Goal: Transaction & Acquisition: Purchase product/service

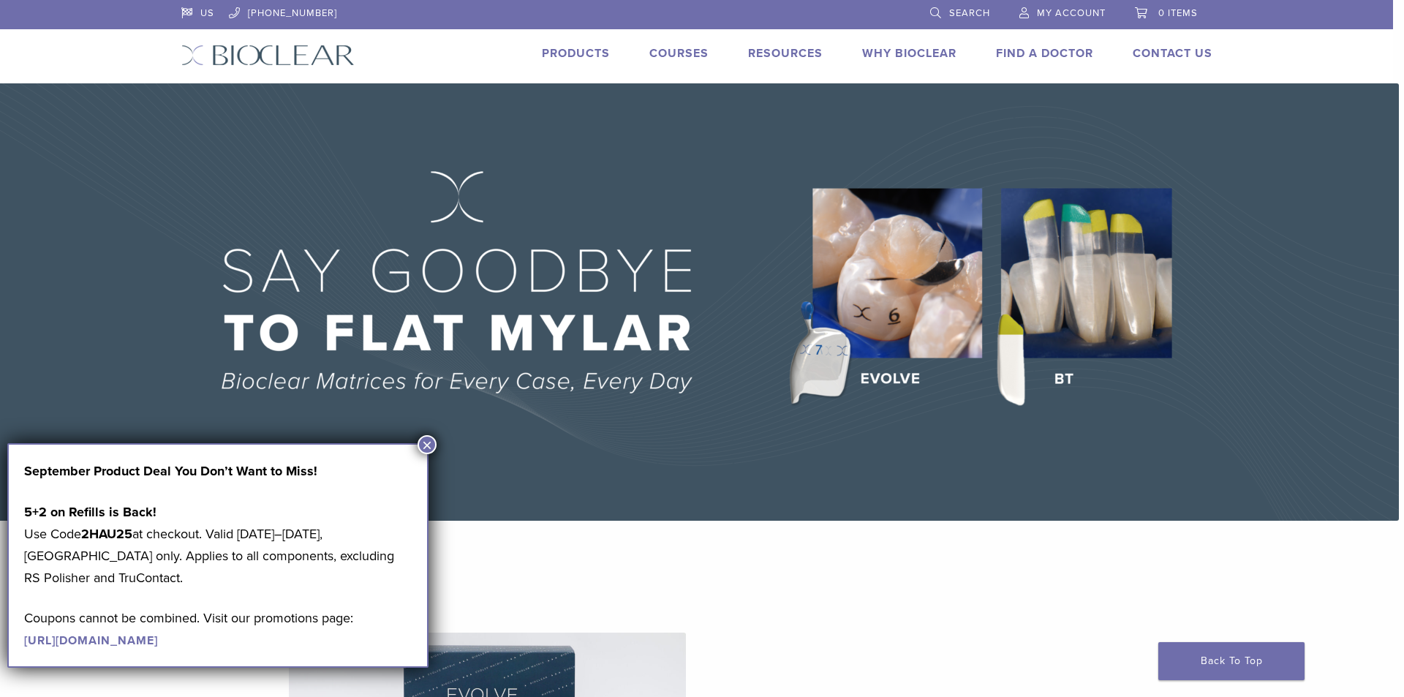
click at [593, 56] on link "Products" at bounding box center [576, 53] width 68 height 15
click at [424, 444] on button "×" at bounding box center [427, 444] width 19 height 19
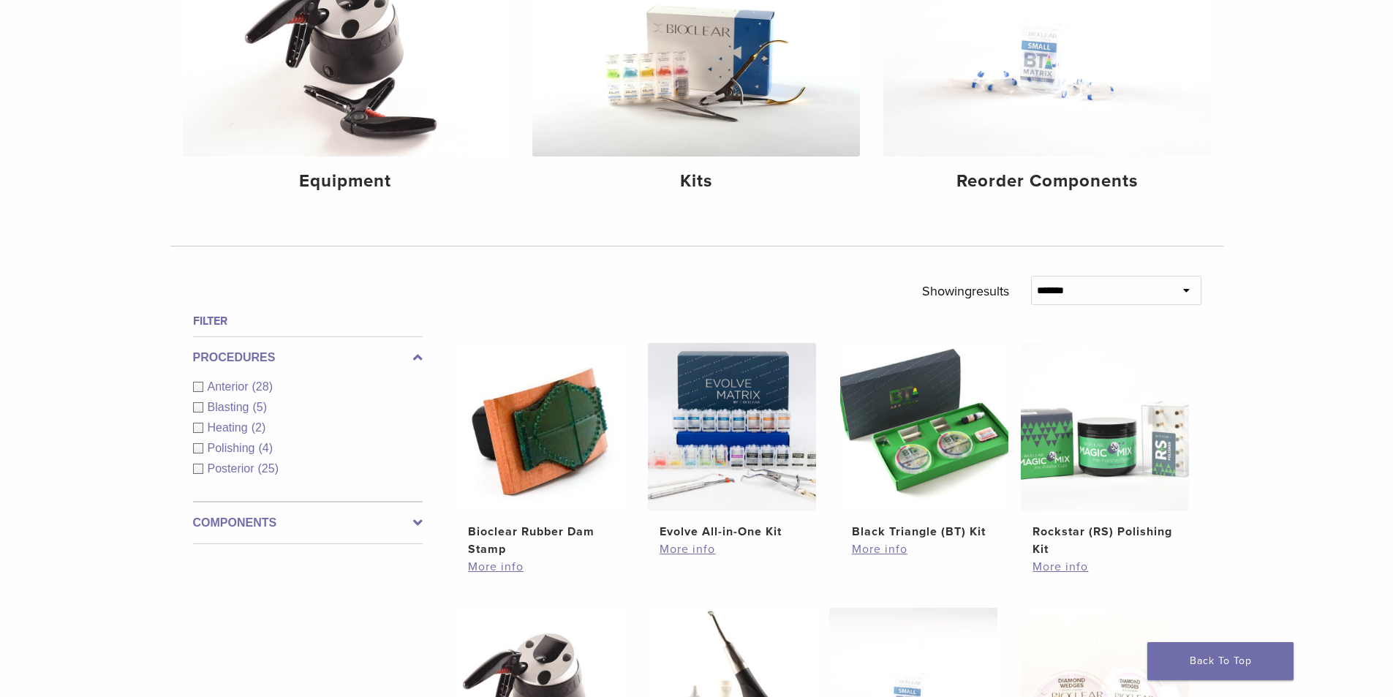
scroll to position [293, 0]
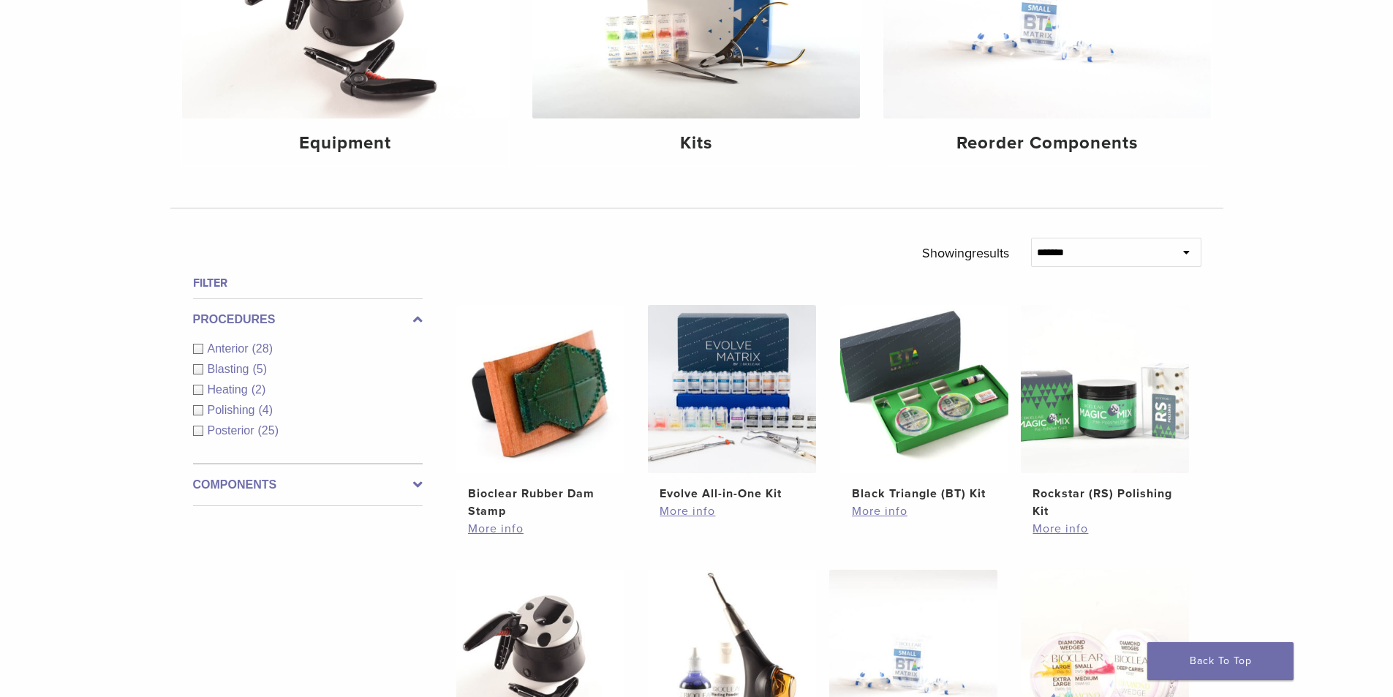
click at [200, 349] on div "Anterior (28)" at bounding box center [308, 349] width 230 height 18
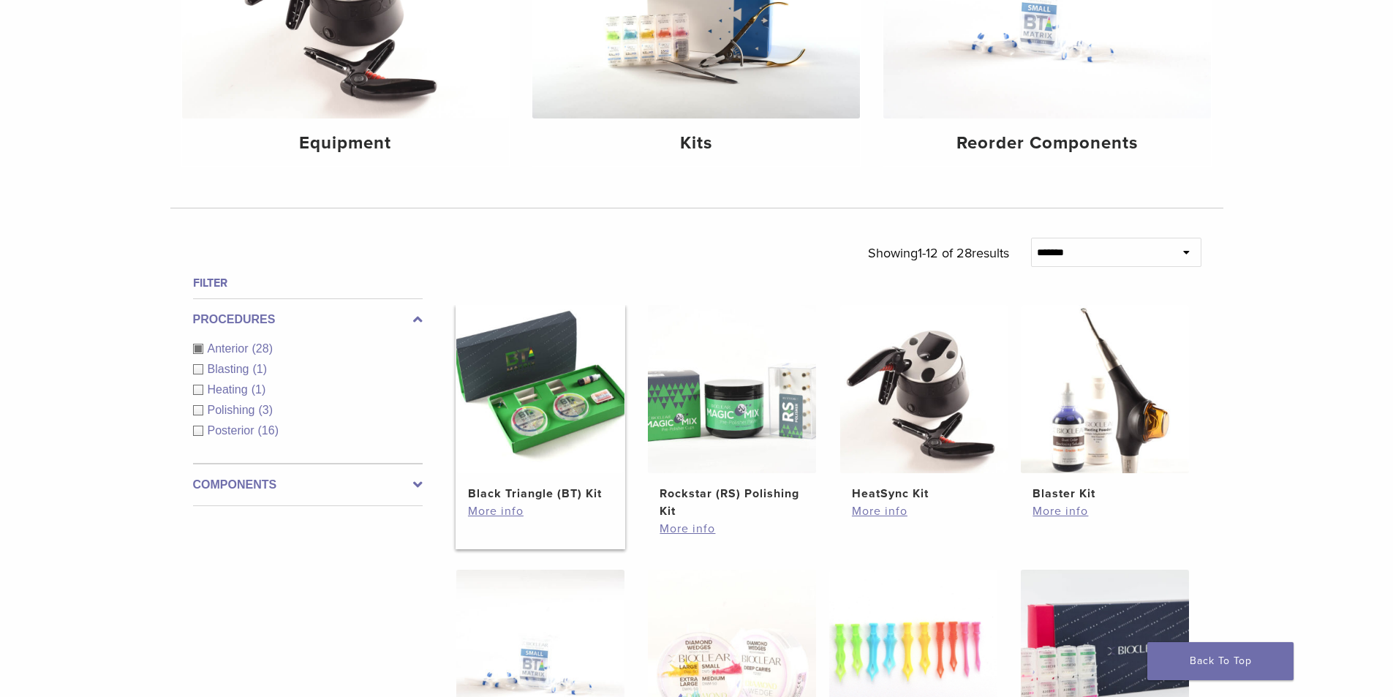
click at [565, 435] on img at bounding box center [540, 389] width 168 height 168
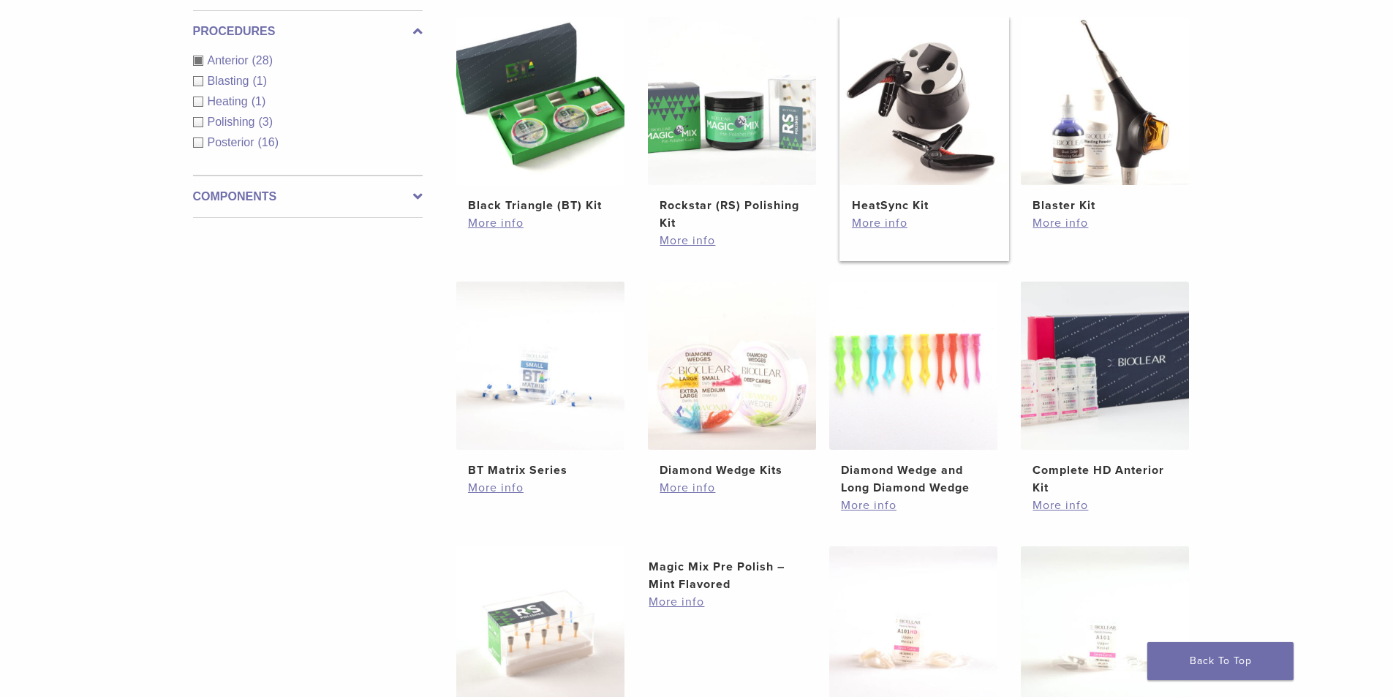
scroll to position [585, 0]
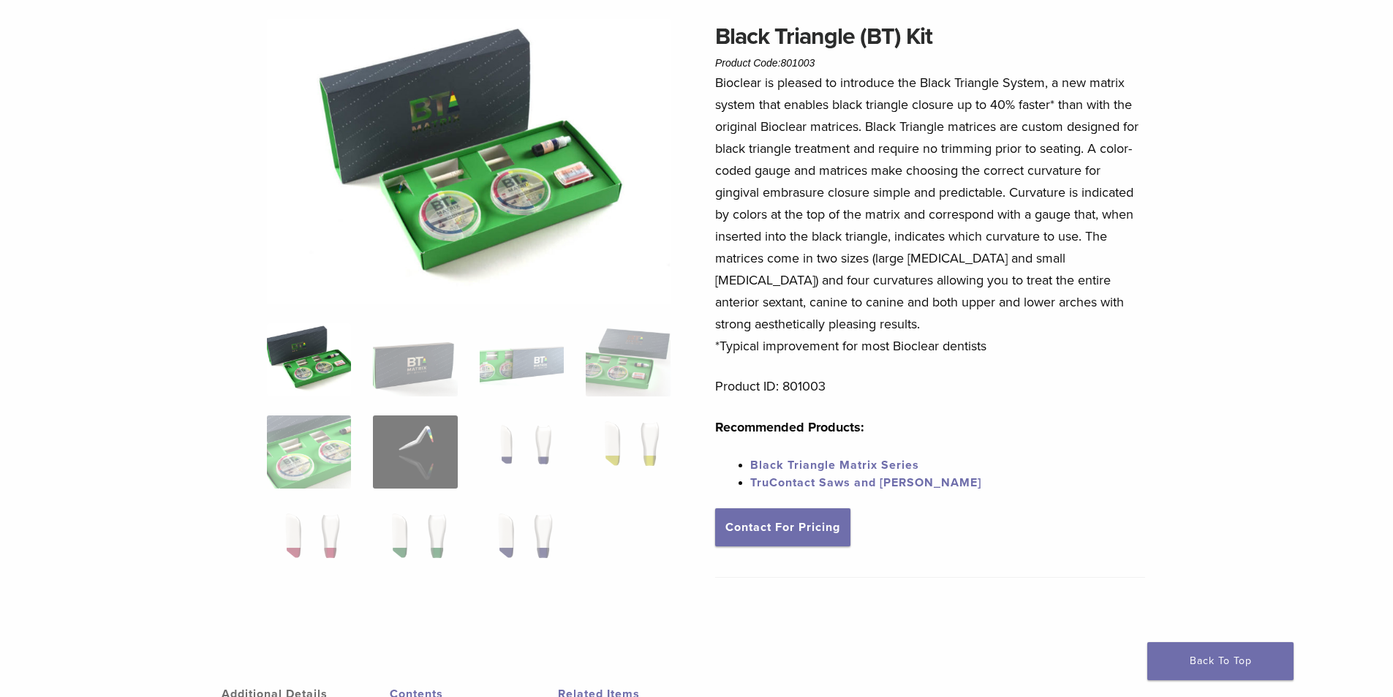
scroll to position [146, 0]
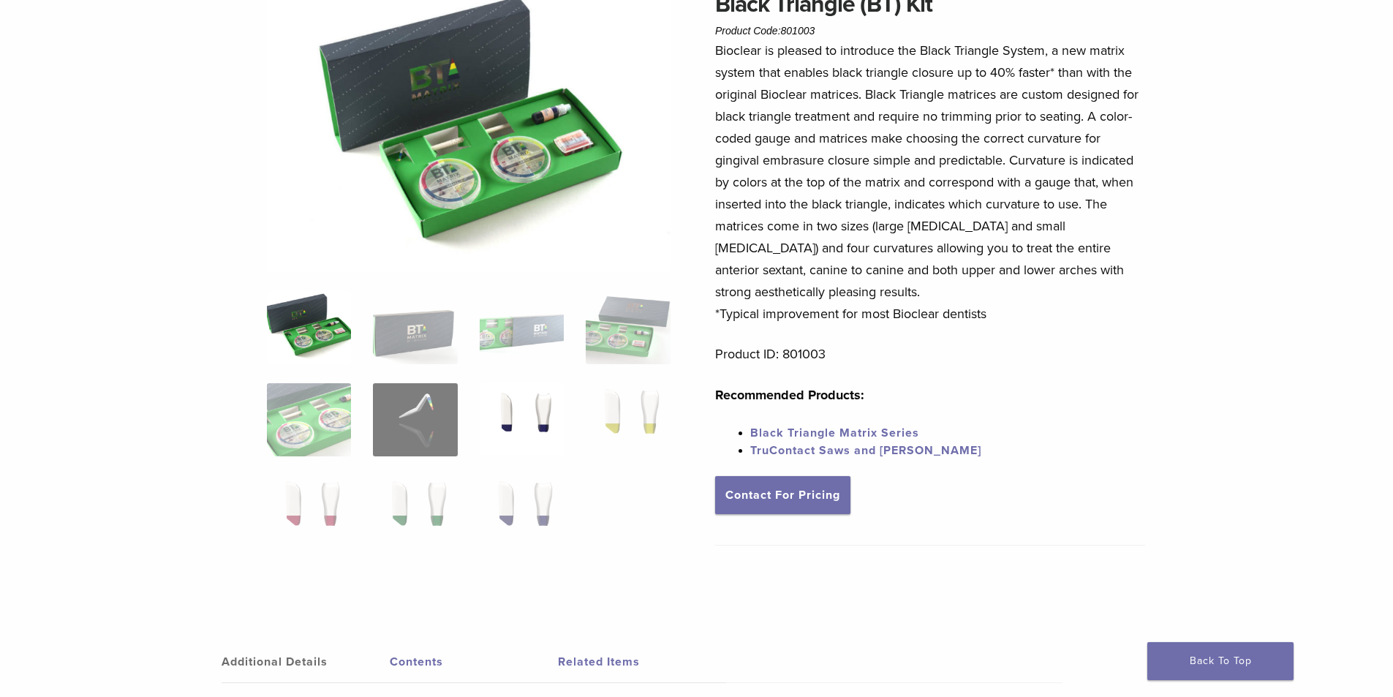
click at [550, 419] on img at bounding box center [522, 419] width 84 height 73
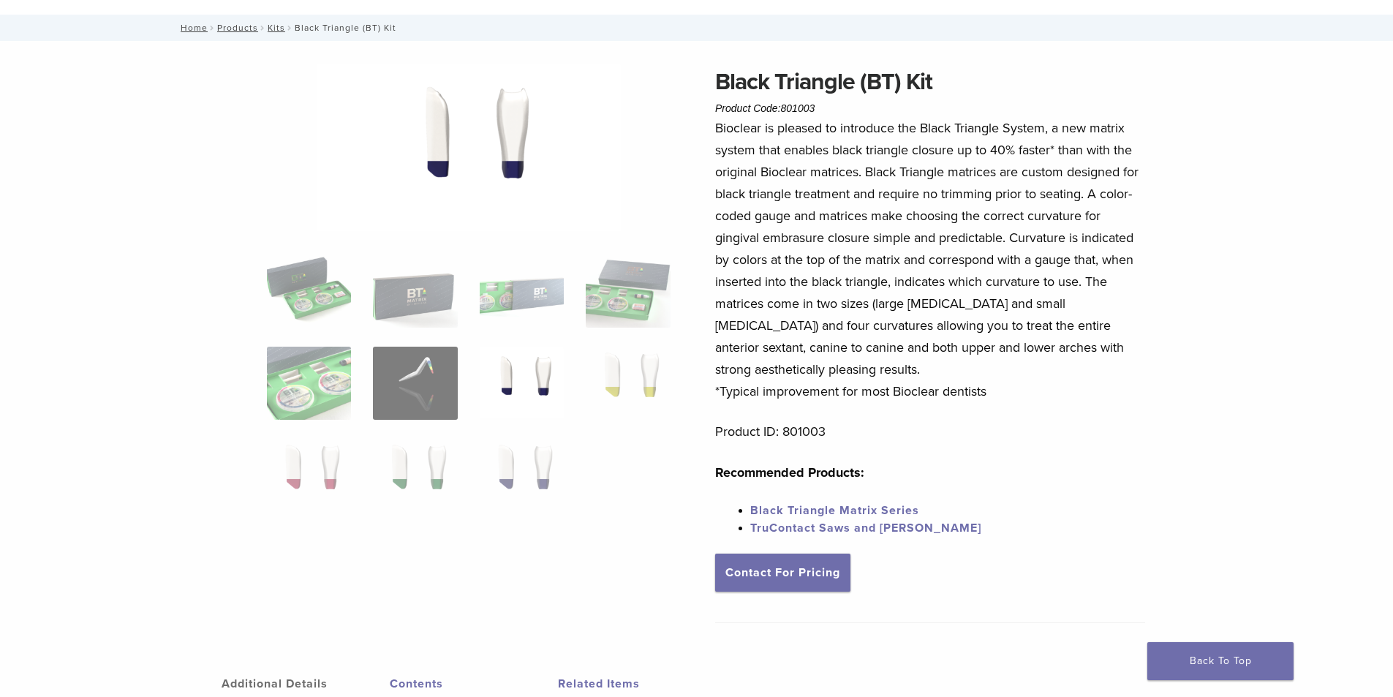
scroll to position [0, 0]
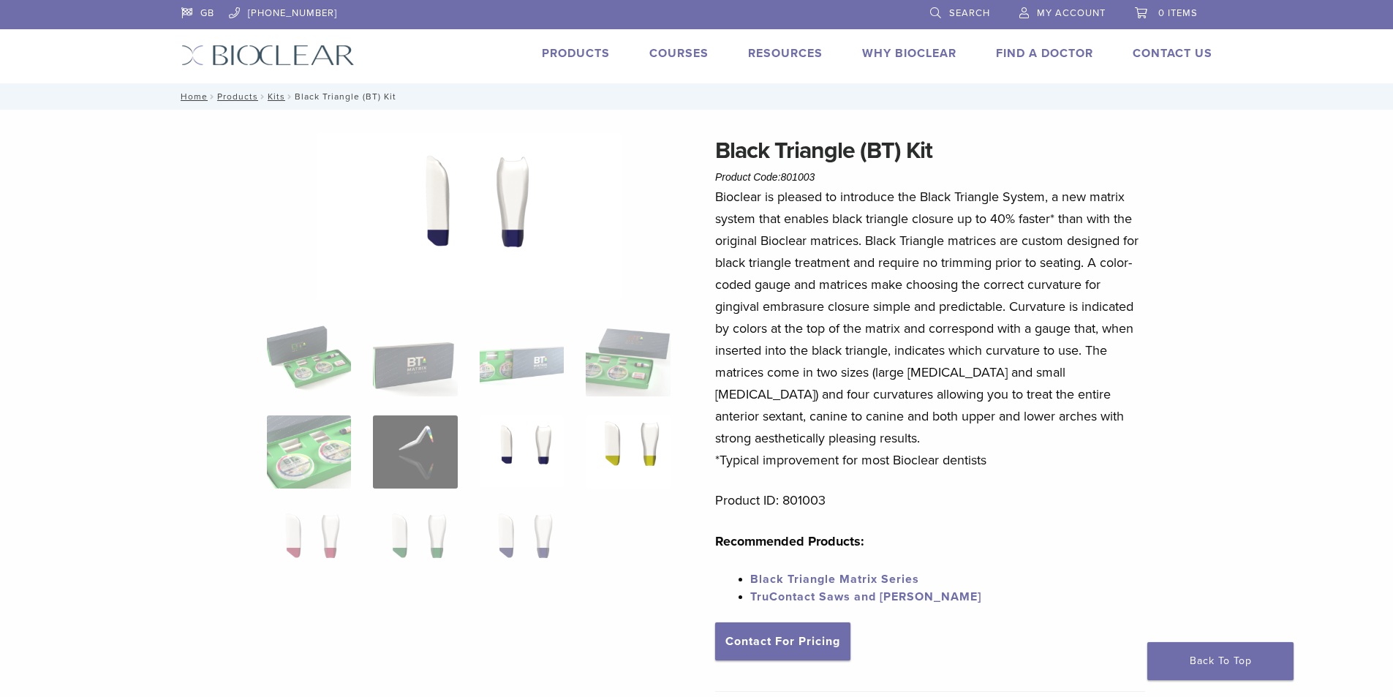
click at [600, 462] on img at bounding box center [628, 451] width 84 height 73
click at [307, 447] on img at bounding box center [309, 451] width 84 height 73
